Goal: Information Seeking & Learning: Learn about a topic

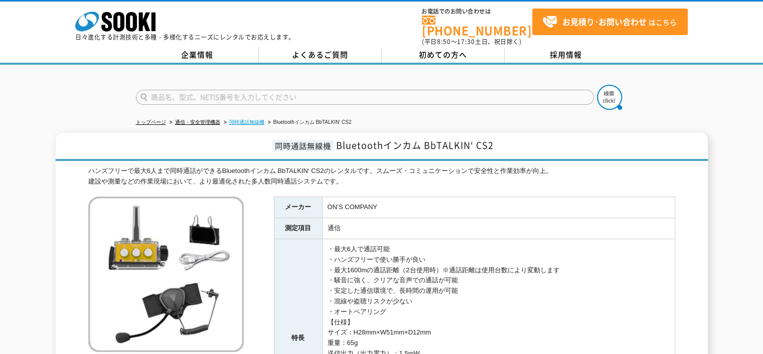
click at [251, 119] on link "同時通話無線機" at bounding box center [246, 122] width 35 height 6
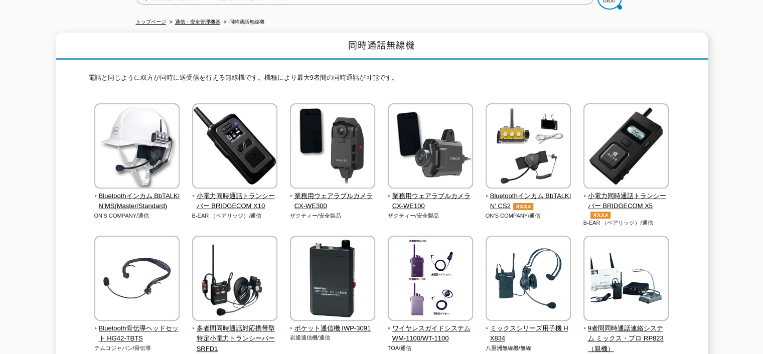
scroll to position [50, 0]
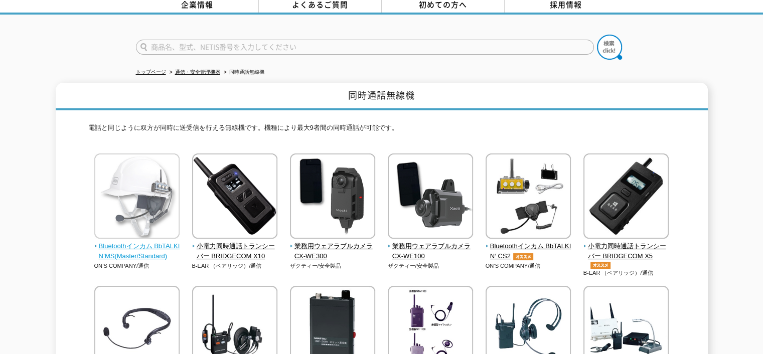
click at [133, 241] on span "Bluetoothインカム BbTALKIN’MS(Master/Standard)" at bounding box center [137, 251] width 86 height 21
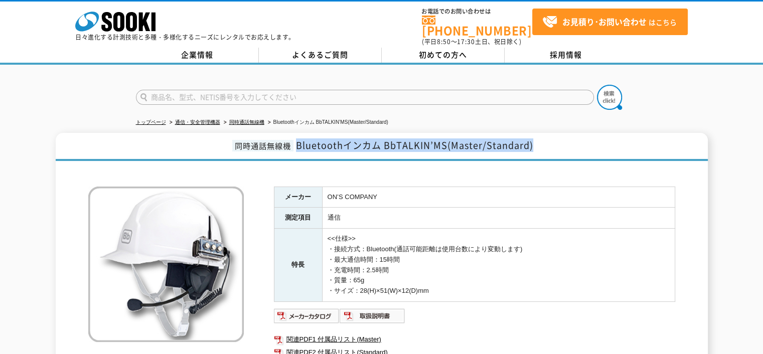
drag, startPoint x: 297, startPoint y: 137, endPoint x: 532, endPoint y: 146, distance: 235.1
click at [532, 146] on h1 "同時通話無線機 Bluetoothインカム BbTALKIN’MS(Master/Standard)" at bounding box center [382, 147] width 653 height 28
copy span "Bluetoothインカム BbTALKIN’MS(Master/Standard)"
click at [250, 119] on link "同時通話無線機" at bounding box center [246, 122] width 35 height 6
